Goal: Contribute content: Contribute content

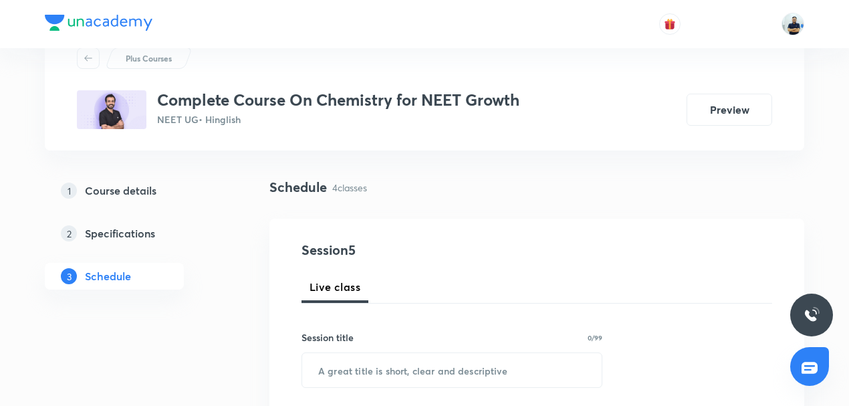
scroll to position [114, 0]
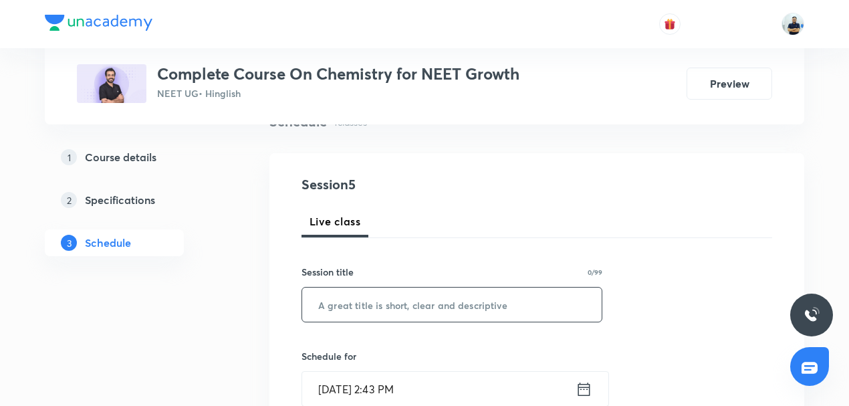
click at [398, 315] on input "text" at bounding box center [451, 304] width 299 height 34
paste input "Chemical Bonding"
type input "Chemical Bonding"
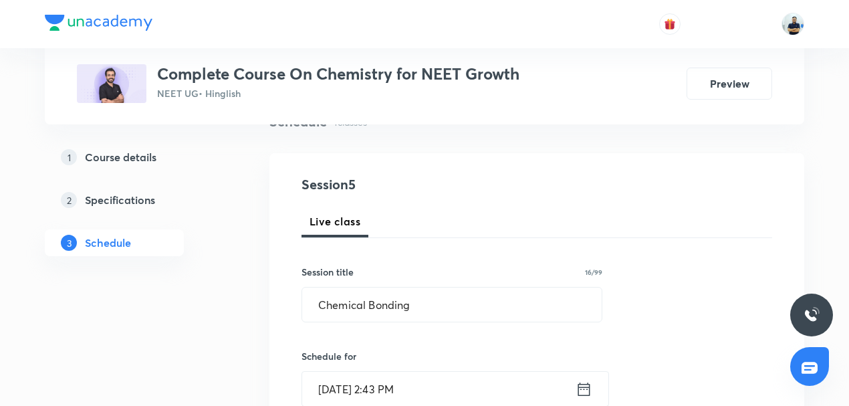
click at [394, 373] on input "Sept 4, 2025, 2:43 PM" at bounding box center [438, 389] width 273 height 34
click at [410, 381] on input "Sept 4, 2025, 2:43 PM" at bounding box center [438, 389] width 273 height 34
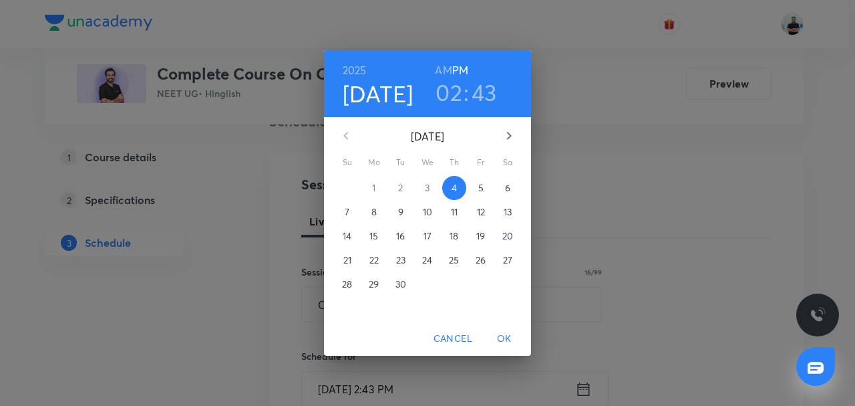
click at [459, 97] on h3 "02" at bounding box center [449, 92] width 27 height 28
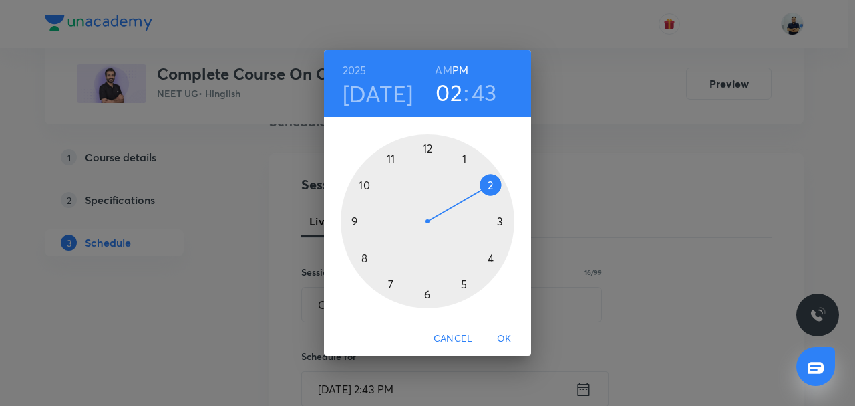
click at [495, 222] on div at bounding box center [428, 221] width 174 height 174
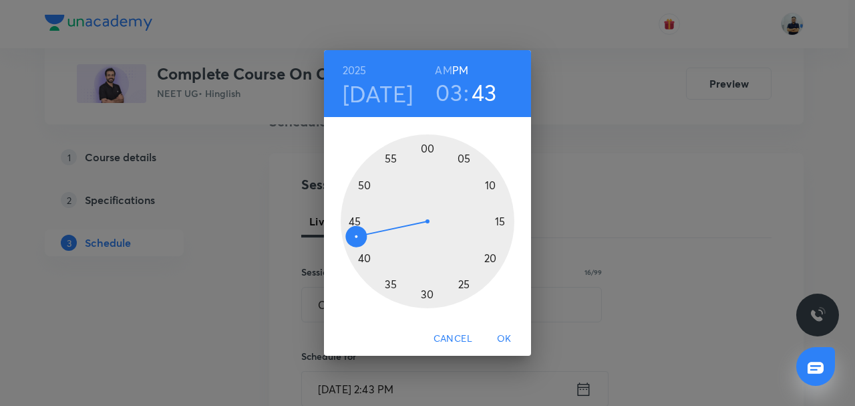
click at [495, 223] on div at bounding box center [428, 221] width 174 height 174
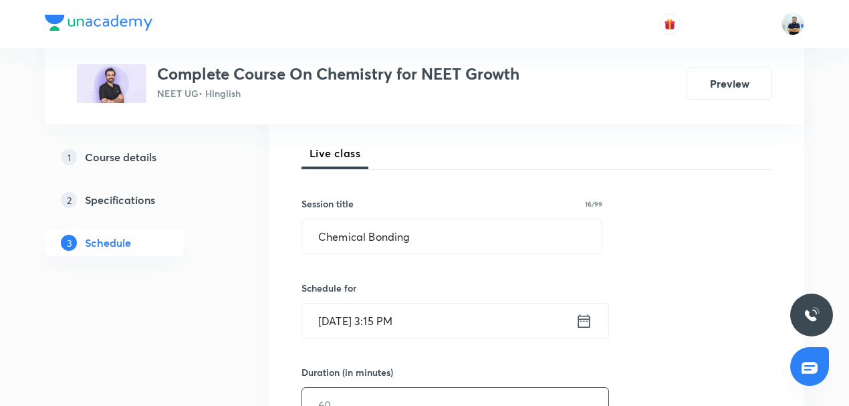
scroll to position [187, 0]
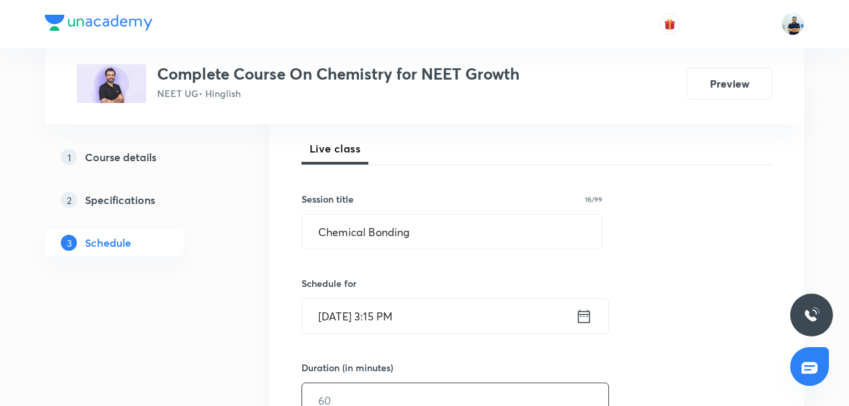
click at [341, 396] on input "text" at bounding box center [455, 400] width 306 height 34
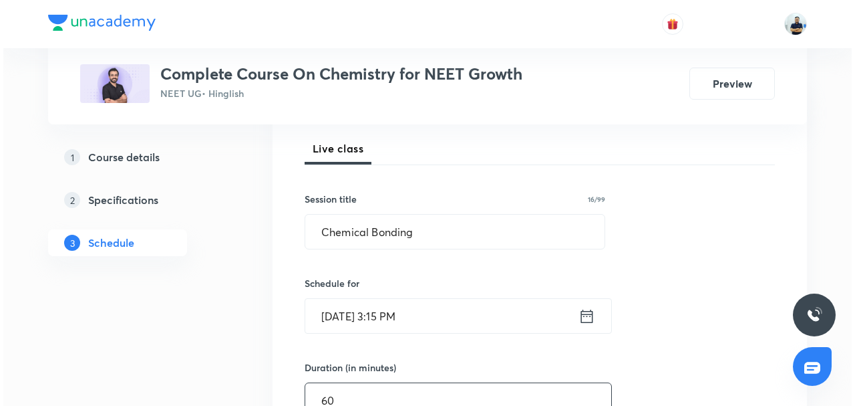
scroll to position [499, 0]
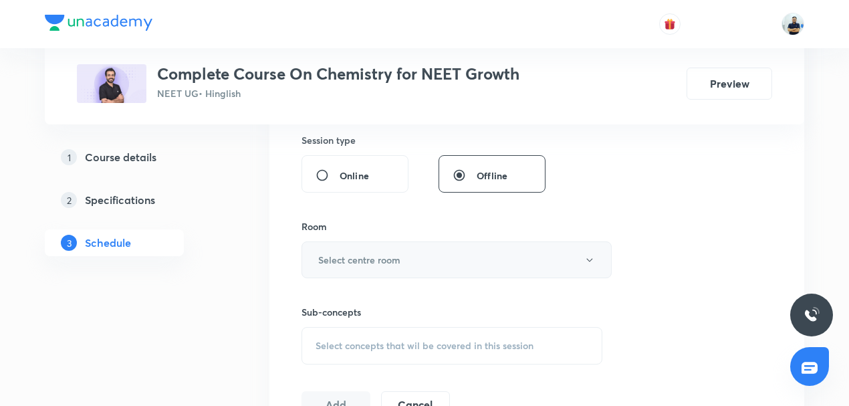
type input "60"
click at [370, 265] on button "Select centre room" at bounding box center [456, 259] width 310 height 37
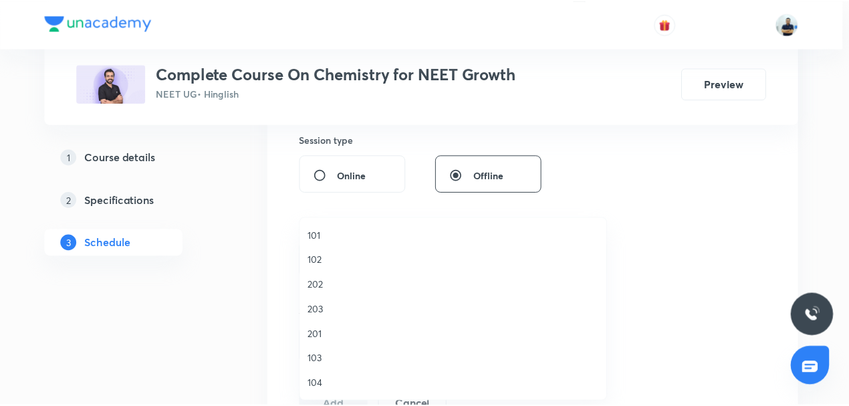
scroll to position [247, 0]
click at [325, 309] on span "A203" at bounding box center [456, 310] width 293 height 14
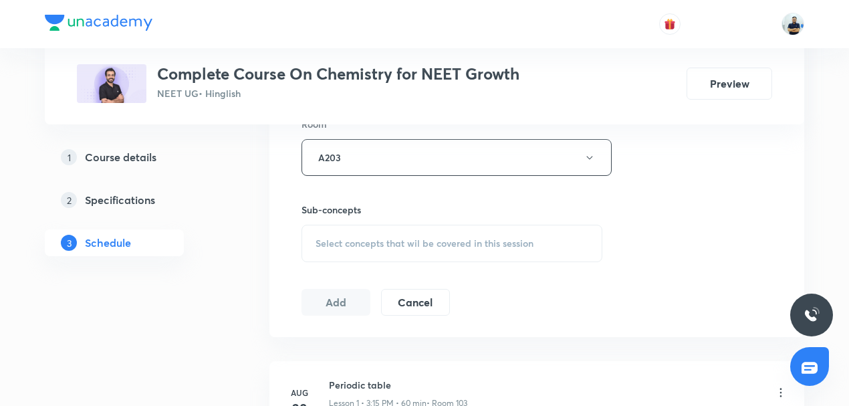
scroll to position [603, 0]
click at [452, 229] on div "Select concepts that wil be covered in this session" at bounding box center [451, 241] width 301 height 37
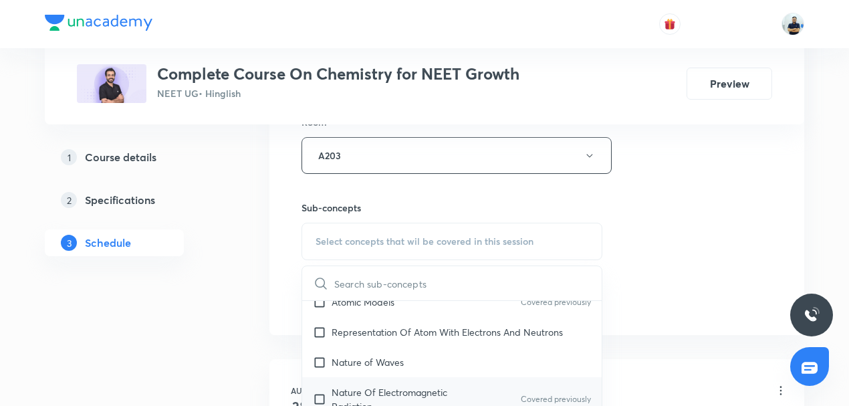
scroll to position [623, 0]
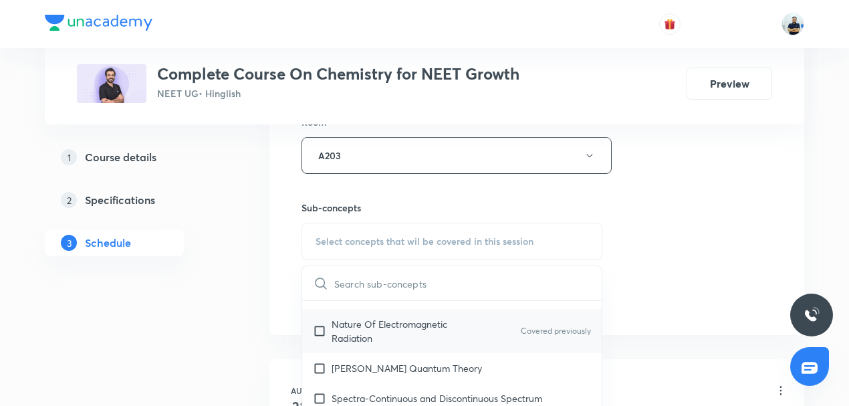
click at [365, 336] on p "Nature Of Electromagnetic Radiation" at bounding box center [398, 331] width 135 height 28
checkbox input "true"
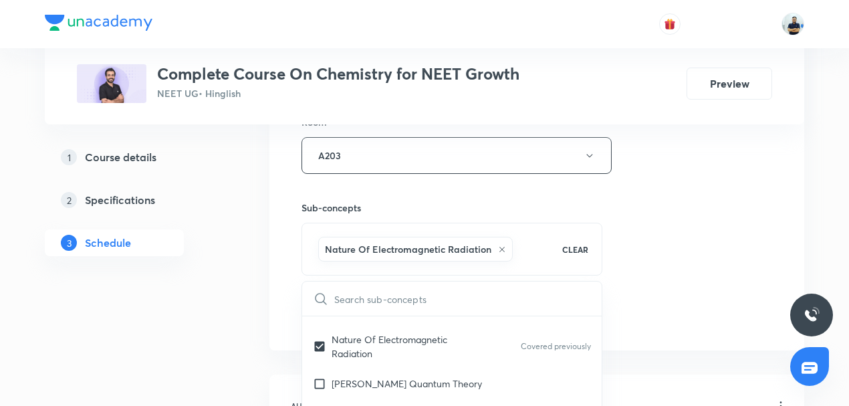
click at [678, 293] on div "Session 5 Live class Session title 16/99 Chemical Bonding ​ Schedule for Sept 4…" at bounding box center [536, 7] width 470 height 643
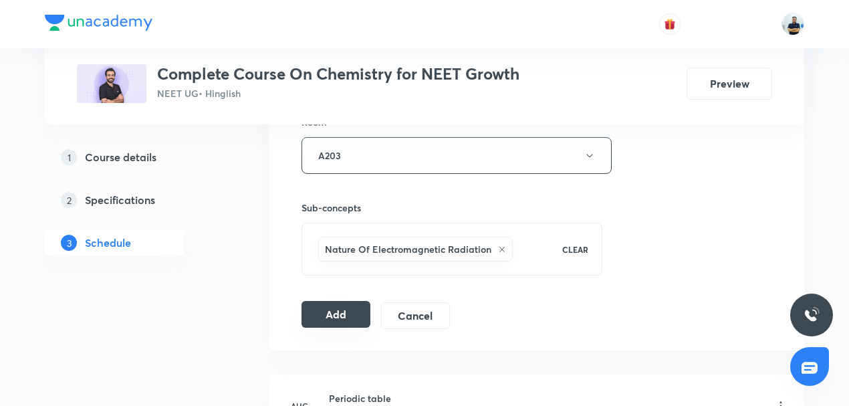
click at [347, 311] on button "Add" at bounding box center [335, 314] width 69 height 27
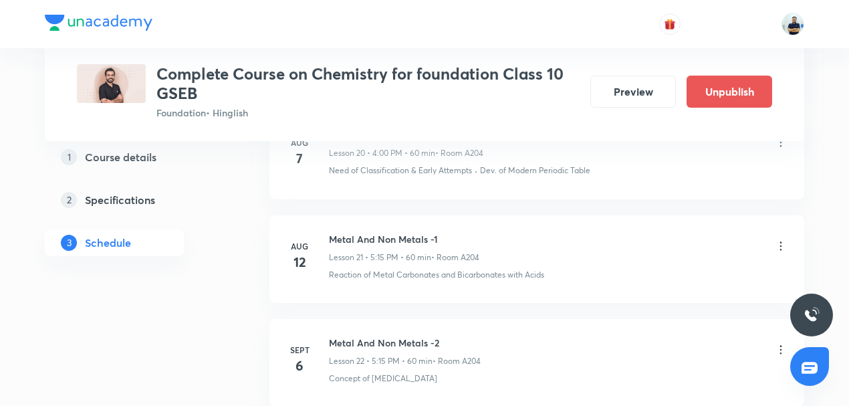
scroll to position [2951, 0]
